Goal: Task Accomplishment & Management: Use online tool/utility

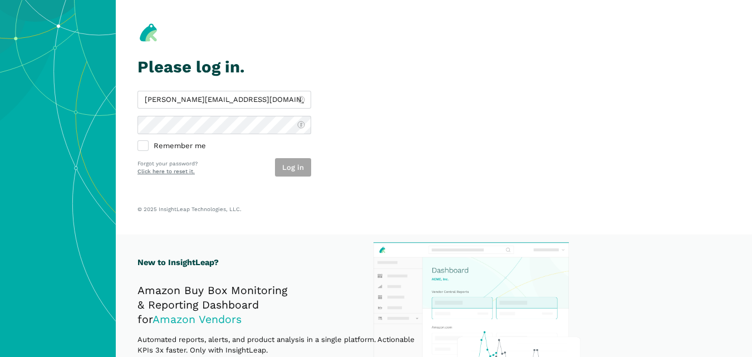
click at [290, 172] on button "Log in" at bounding box center [293, 167] width 36 height 18
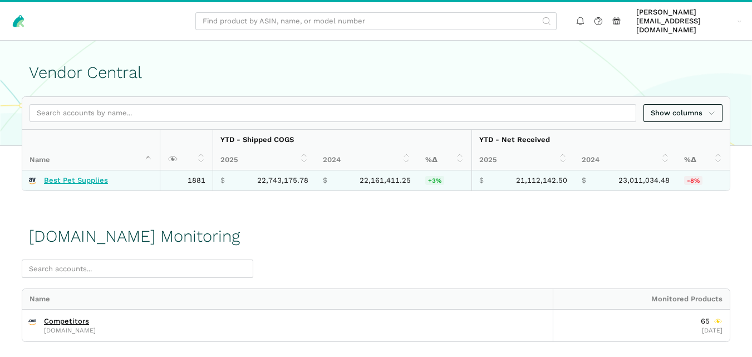
click at [96, 176] on link "Best Pet Supplies" at bounding box center [76, 180] width 64 height 9
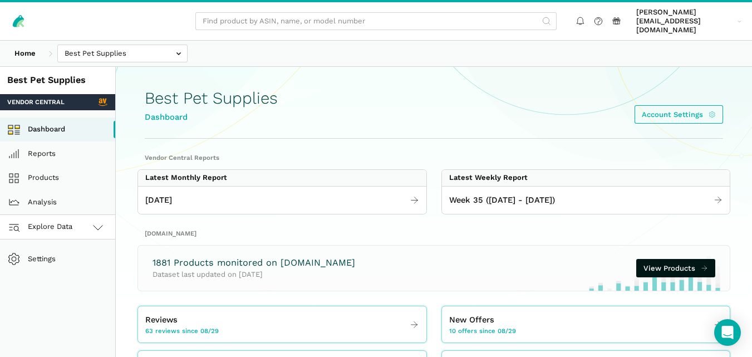
click at [91, 221] on icon at bounding box center [97, 227] width 13 height 13
click at [75, 270] on link "[DOMAIN_NAME]" at bounding box center [57, 276] width 115 height 25
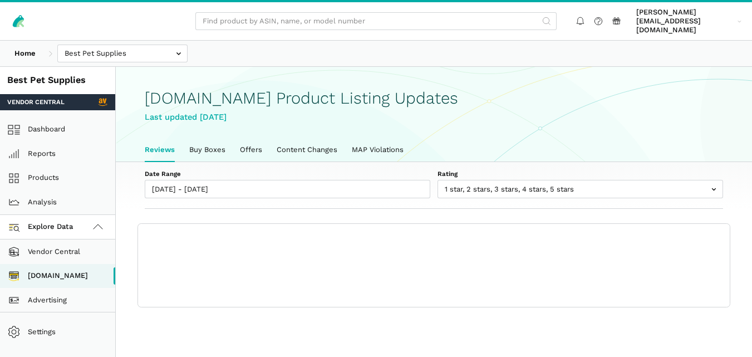
scroll to position [4, 0]
click at [216, 138] on link "Buy Boxes" at bounding box center [207, 149] width 51 height 23
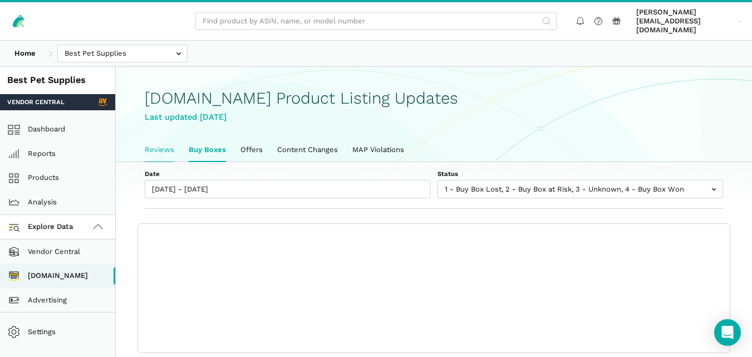
click at [170, 141] on link "Reviews" at bounding box center [160, 149] width 44 height 23
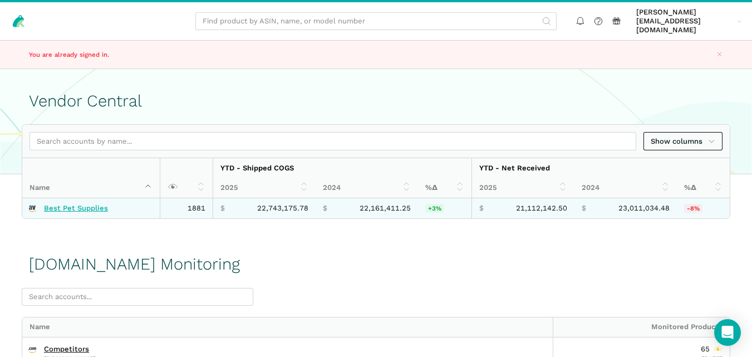
click at [104, 204] on link "Best Pet Supplies" at bounding box center [76, 208] width 64 height 9
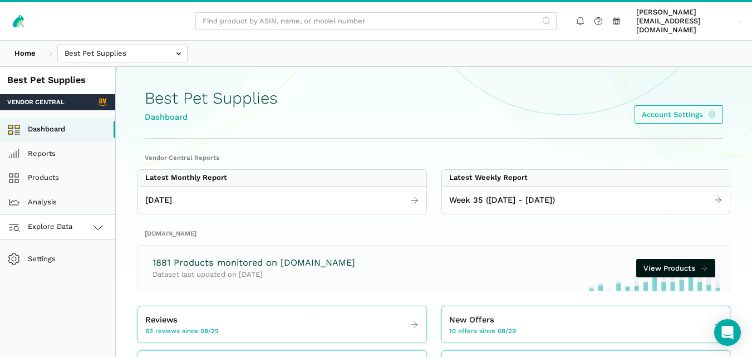
click at [91, 222] on icon at bounding box center [97, 227] width 13 height 13
click at [87, 270] on link "Amazon.com" at bounding box center [57, 276] width 115 height 25
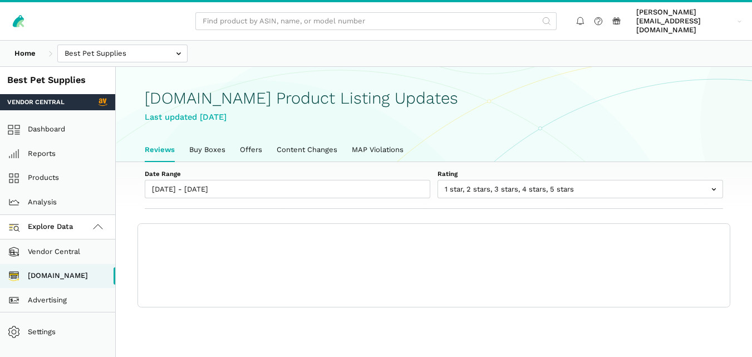
scroll to position [4, 0]
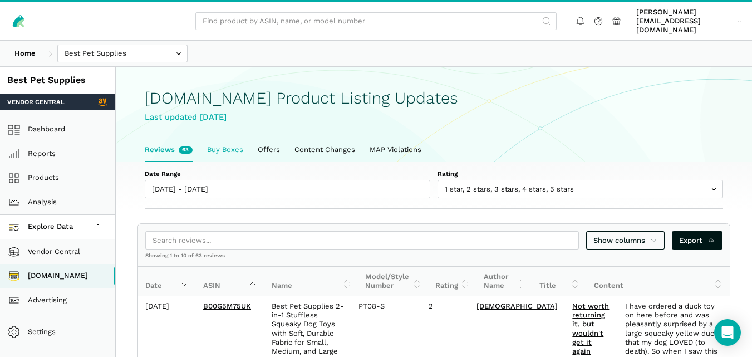
click at [222, 148] on link "Buy Boxes" at bounding box center [225, 149] width 51 height 23
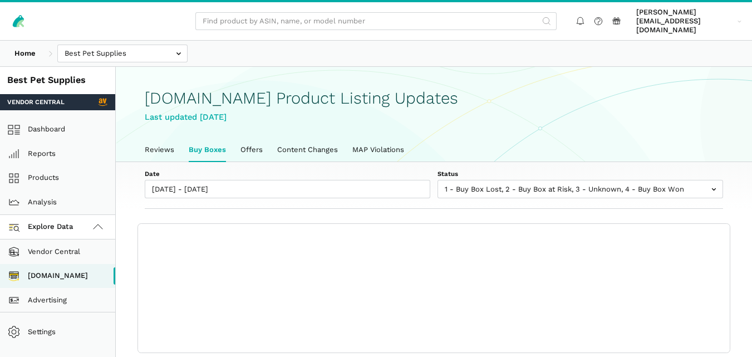
scroll to position [4, 0]
click at [157, 138] on link "Reviews" at bounding box center [160, 149] width 44 height 23
click at [324, 89] on h1 "[DOMAIN_NAME] Product Listing Updates" at bounding box center [434, 98] width 579 height 18
click at [516, 138] on ul "Reviews Buy Boxes Offers Content Changes MAP Violations" at bounding box center [434, 149] width 593 height 23
click at [535, 162] on div "Date 08/29/2025 - 09/04/2025 Status 1 - Buy Box Lost 2 - Buy Box at Risk 3 - Un…" at bounding box center [434, 185] width 637 height 47
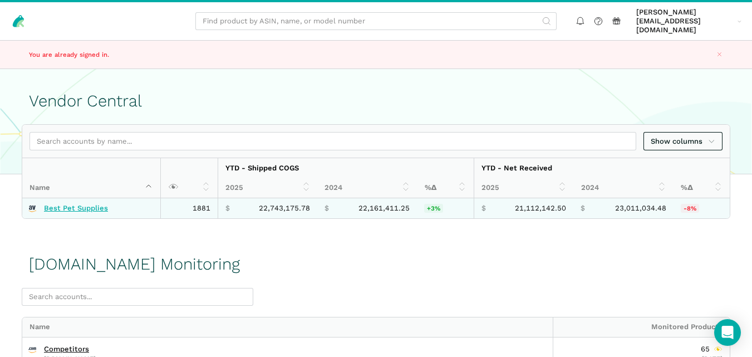
click at [70, 204] on link "Best Pet Supplies" at bounding box center [76, 208] width 64 height 9
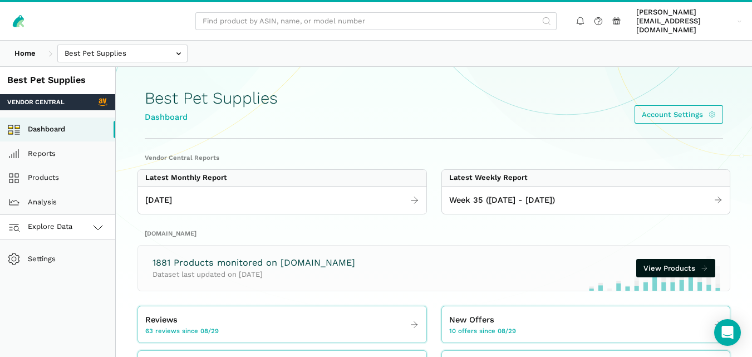
click at [86, 226] on link "Explore Data" at bounding box center [57, 227] width 115 height 25
click at [72, 268] on link "[DOMAIN_NAME]" at bounding box center [57, 276] width 115 height 25
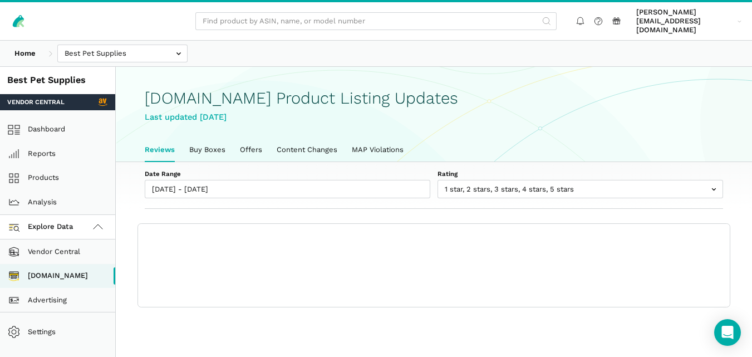
scroll to position [4, 0]
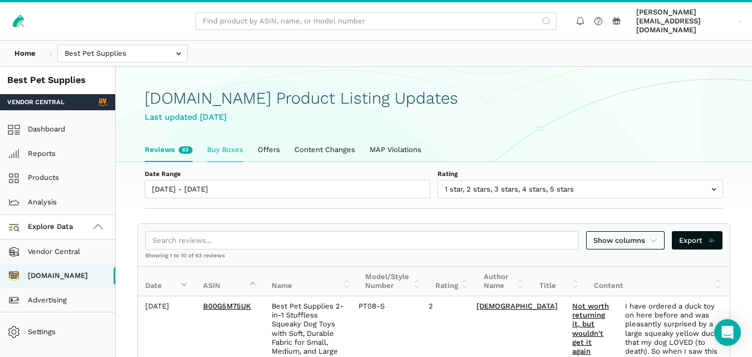
click at [231, 138] on link "Buy Boxes" at bounding box center [225, 149] width 51 height 23
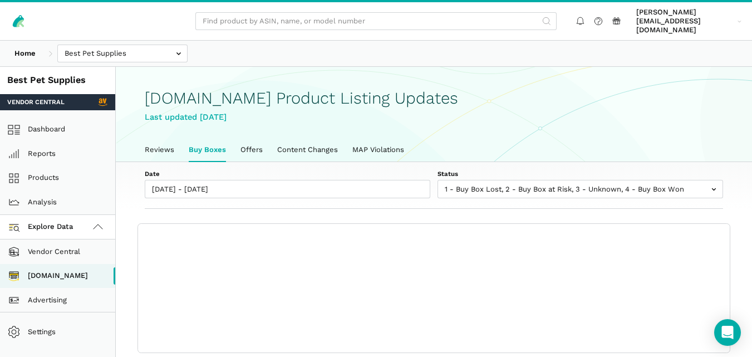
scroll to position [4, 0]
click at [161, 138] on link "Reviews" at bounding box center [160, 149] width 44 height 23
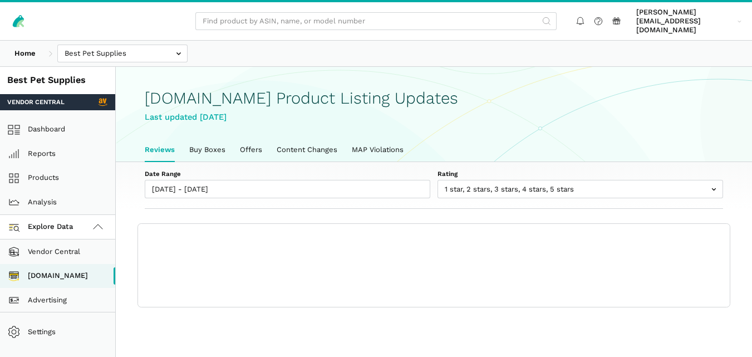
scroll to position [4, 0]
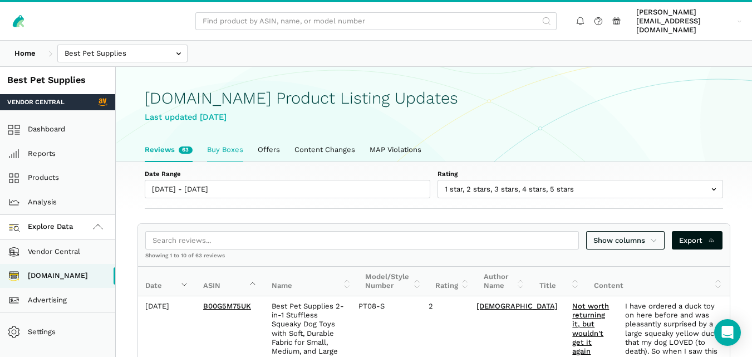
click at [227, 145] on link "Buy Boxes" at bounding box center [225, 149] width 51 height 23
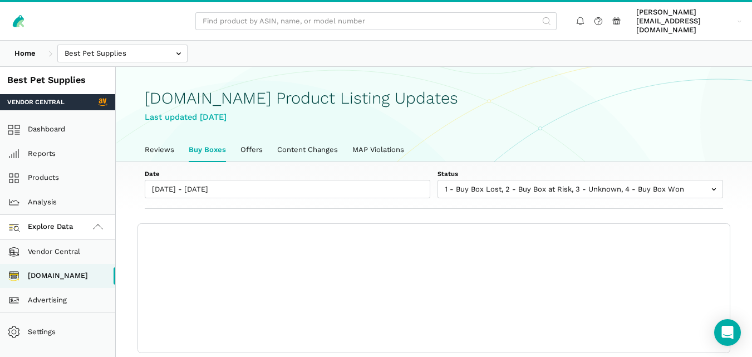
scroll to position [4, 0]
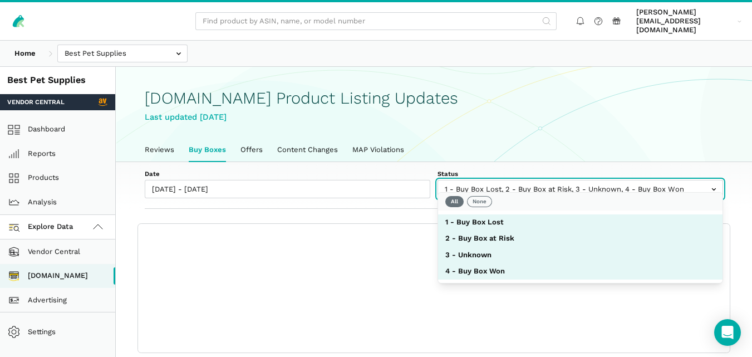
click at [489, 186] on input "text" at bounding box center [581, 189] width 286 height 18
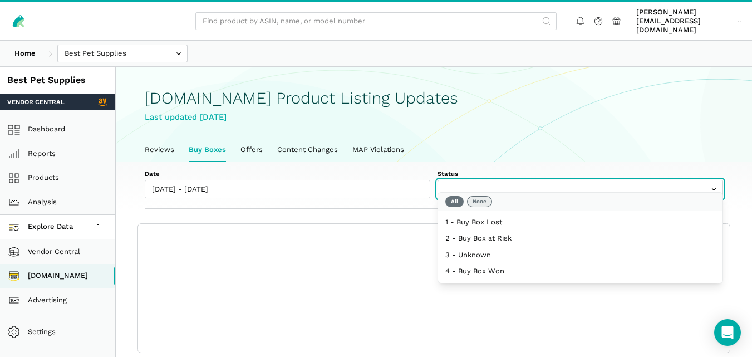
click at [488, 197] on button "None" at bounding box center [479, 201] width 25 height 11
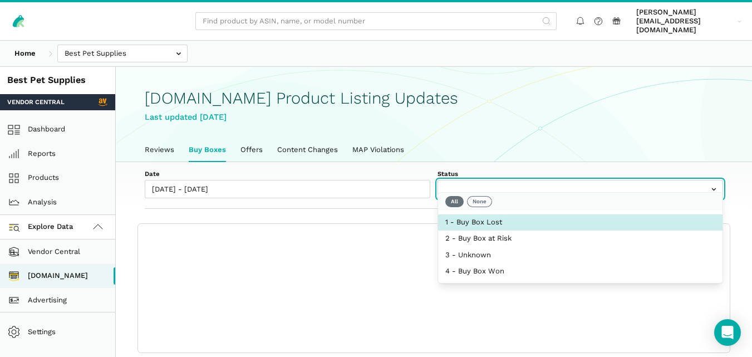
select select "1 - Buy Box Lost"
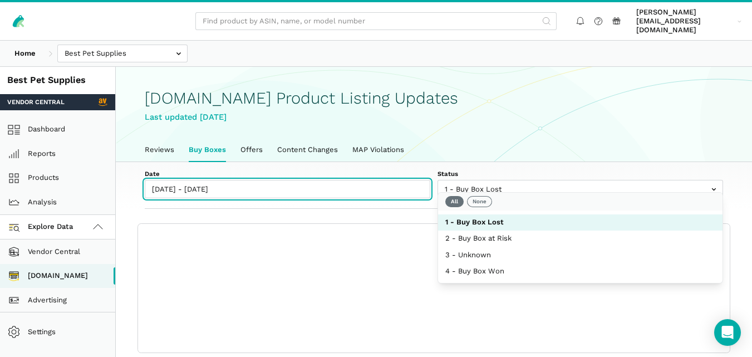
type input "[DATE]"
click at [334, 183] on input "[DATE] - [DATE]" at bounding box center [288, 189] width 286 height 18
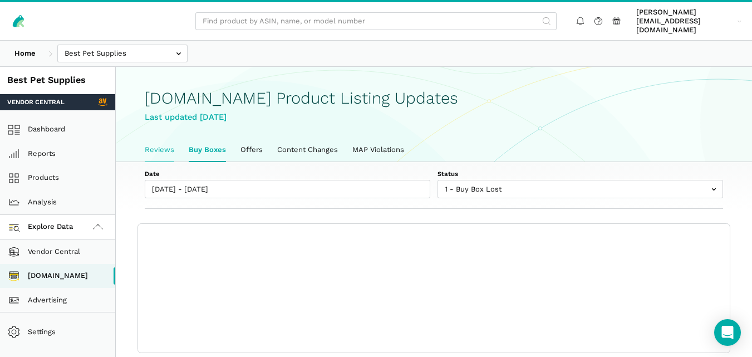
click at [156, 142] on link "Reviews" at bounding box center [160, 149] width 44 height 23
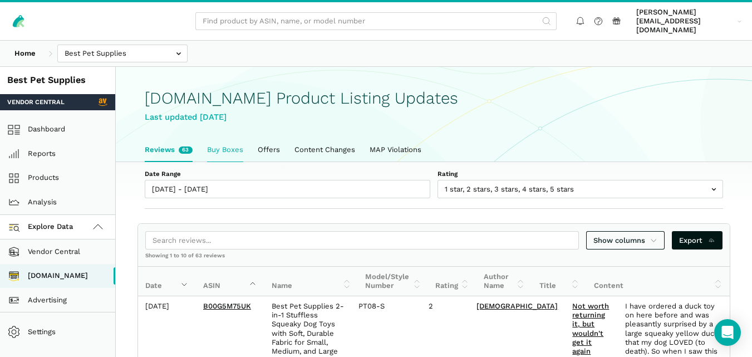
click at [211, 138] on link "Buy Boxes" at bounding box center [225, 149] width 51 height 23
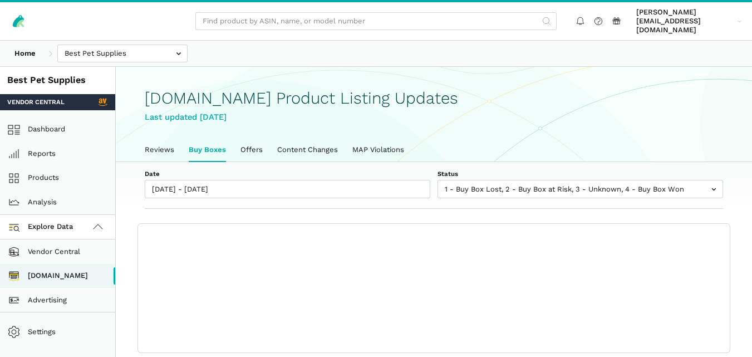
scroll to position [4, 0]
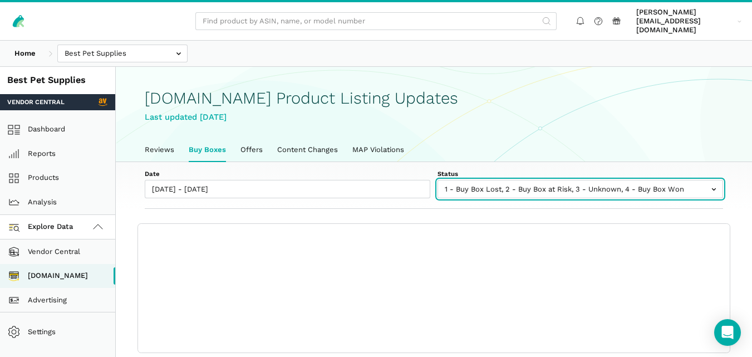
click at [498, 188] on input "text" at bounding box center [581, 189] width 286 height 18
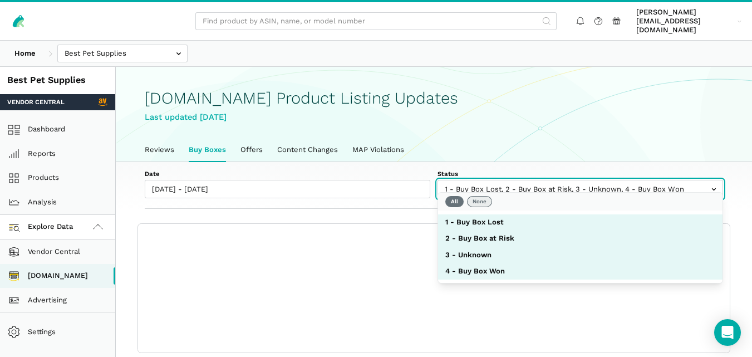
click at [472, 201] on button "None" at bounding box center [479, 201] width 25 height 11
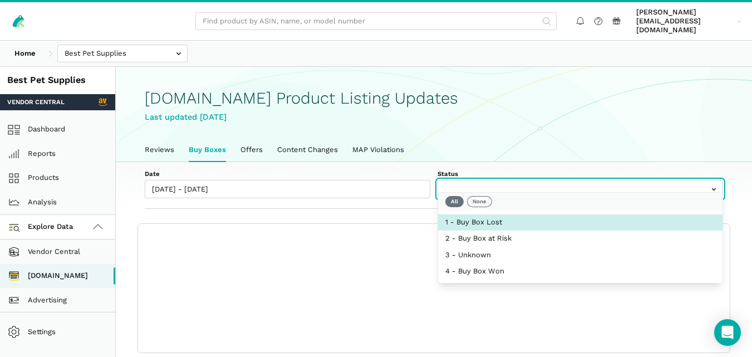
select select "1 - Buy Box Lost"
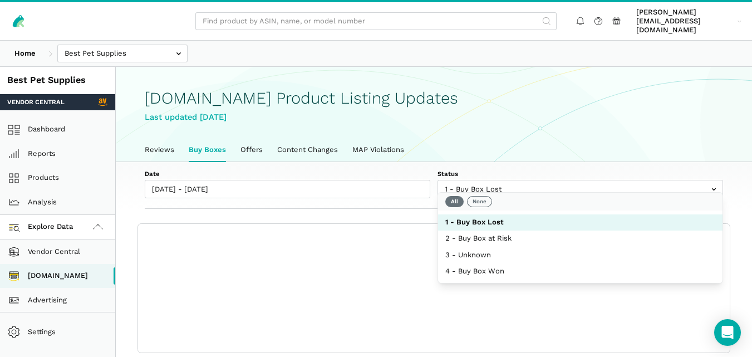
click at [410, 200] on section "Date 08/29/2025 - 09/04/2025 Status 1 - Buy Box Lost 2 - Buy Box at Risk 3 - Un…" at bounding box center [434, 257] width 637 height 191
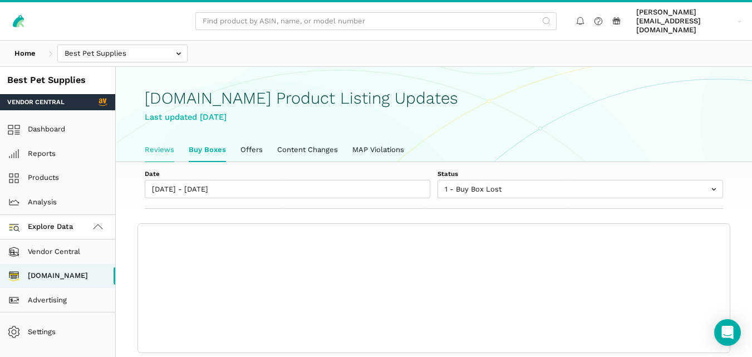
click at [151, 138] on link "Reviews" at bounding box center [160, 149] width 44 height 23
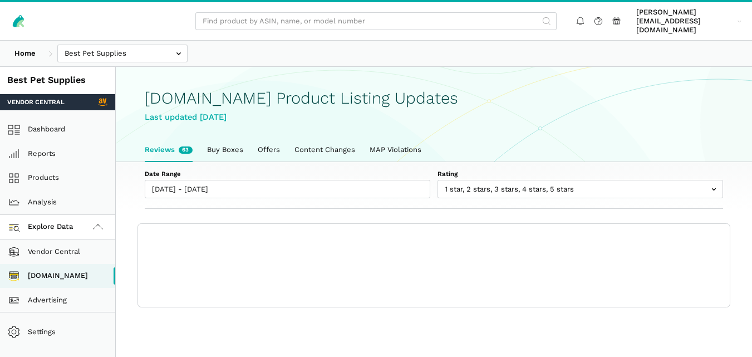
scroll to position [4, 0]
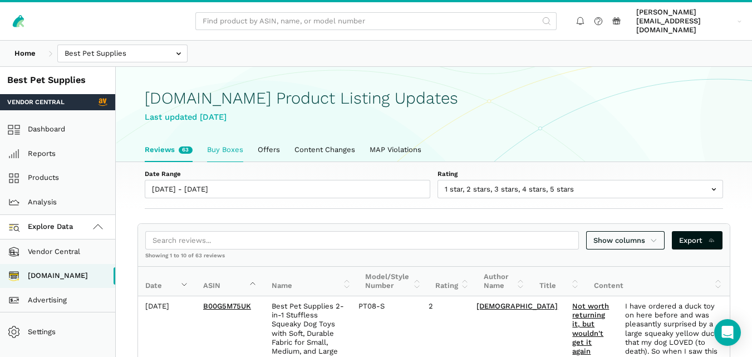
click at [219, 145] on link "Buy Boxes" at bounding box center [225, 149] width 51 height 23
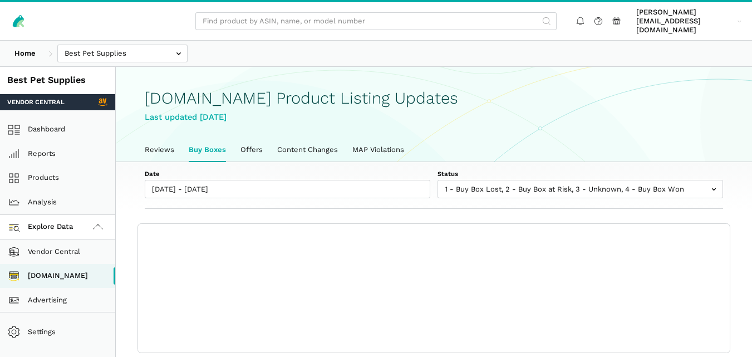
scroll to position [4, 0]
click at [156, 147] on link "Reviews" at bounding box center [160, 149] width 44 height 23
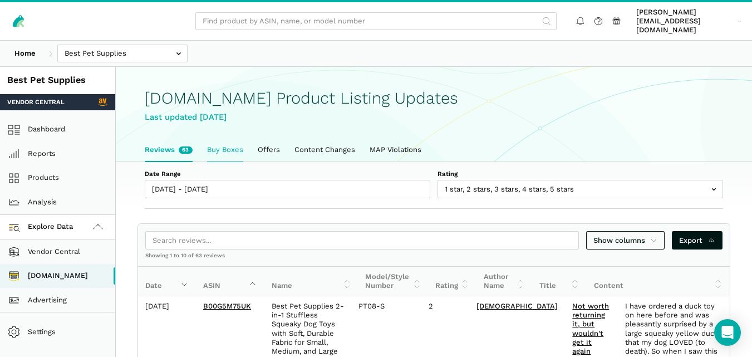
click at [211, 139] on link "Buy Boxes" at bounding box center [225, 149] width 51 height 23
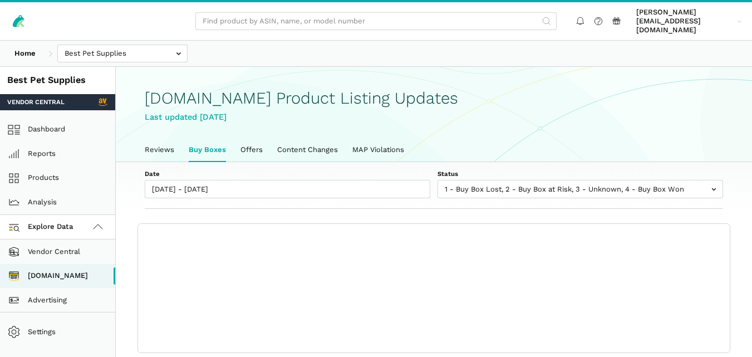
scroll to position [4, 0]
click at [213, 138] on link "Buy Boxes" at bounding box center [208, 149] width 52 height 23
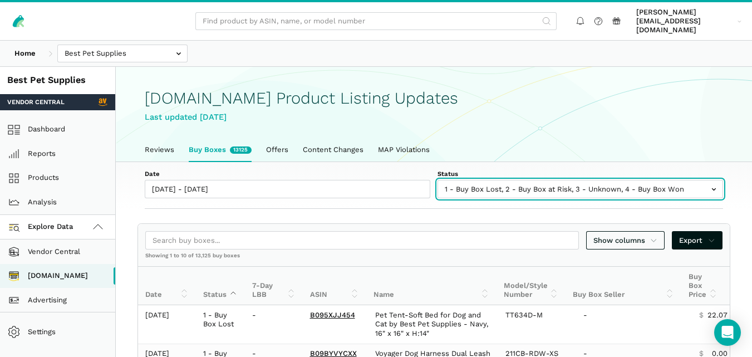
click at [512, 180] on input "text" at bounding box center [581, 189] width 286 height 18
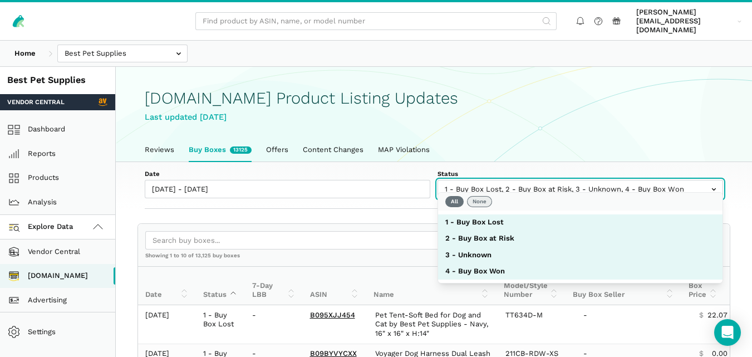
click at [479, 199] on button "None" at bounding box center [479, 201] width 25 height 11
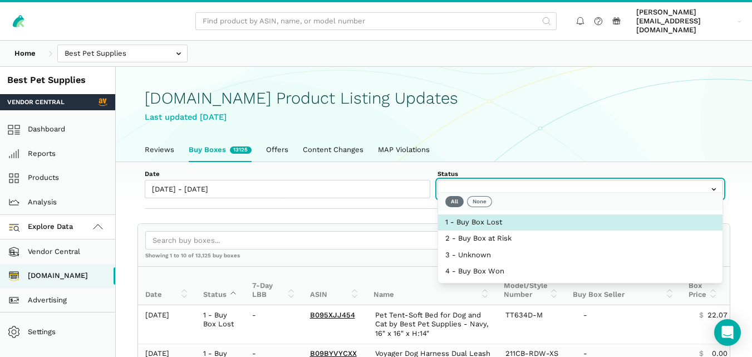
select select "1 - Buy Box Lost"
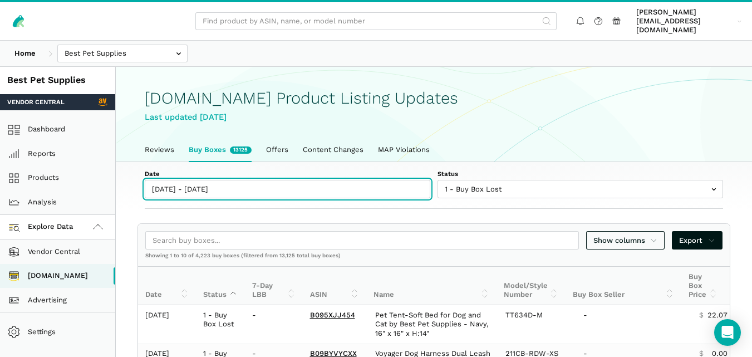
type input "[DATE]"
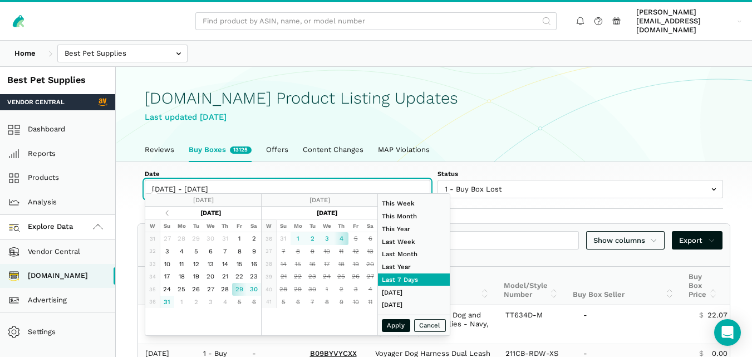
click at [218, 182] on input "[DATE] - [DATE]" at bounding box center [288, 189] width 286 height 18
type input "[DATE]"
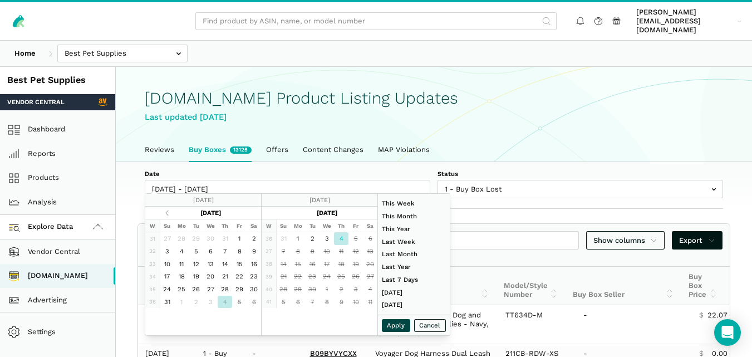
click at [393, 324] on button "Apply" at bounding box center [396, 325] width 29 height 13
type input "[DATE] - [DATE]"
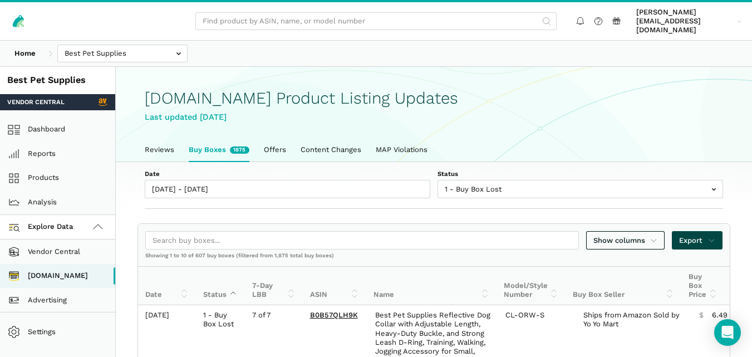
click at [689, 235] on span "Export" at bounding box center [697, 240] width 36 height 11
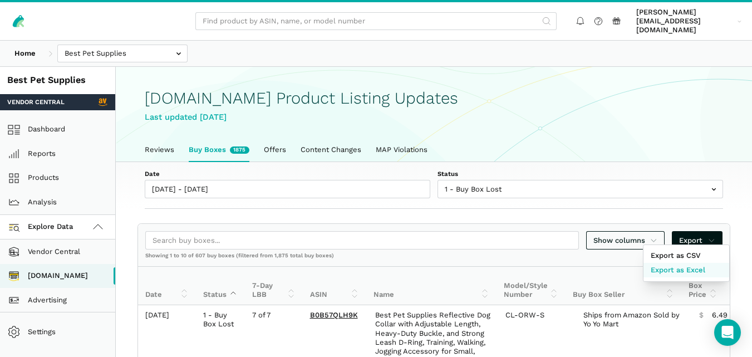
click at [682, 270] on span "Export as Excel" at bounding box center [678, 270] width 55 height 11
